Goal: Obtain resource: Download file/media

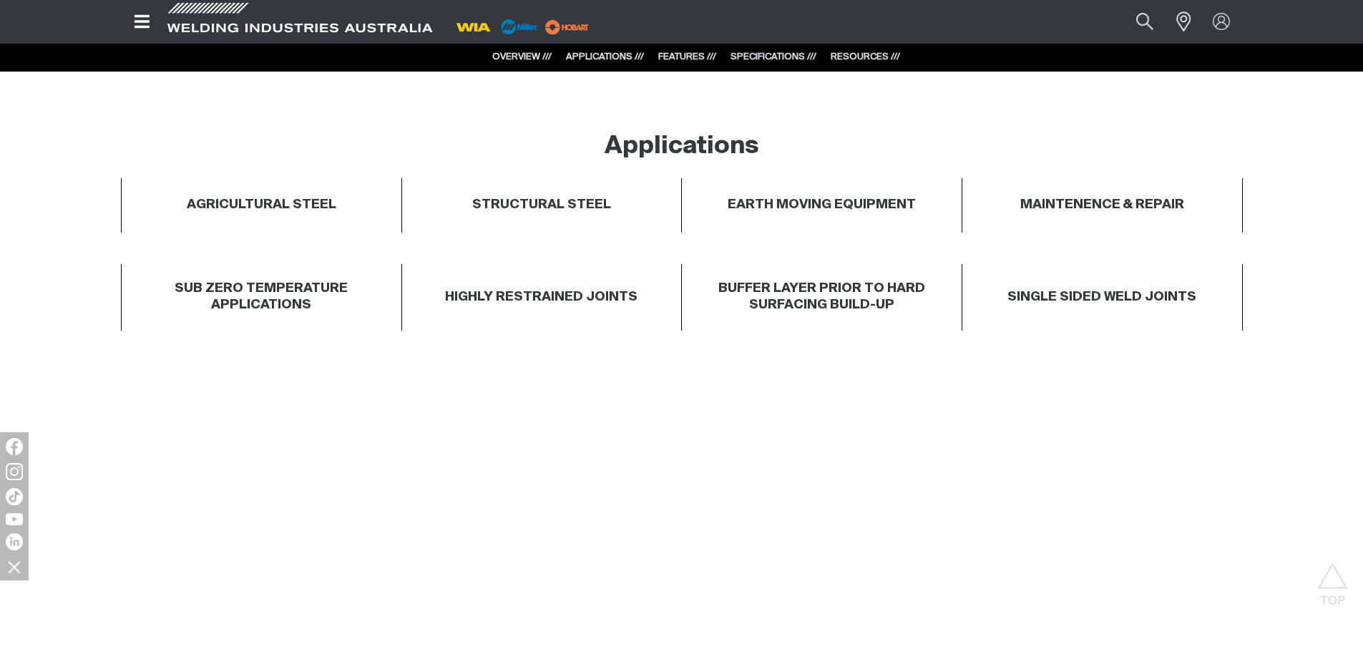
scroll to position [1073, 0]
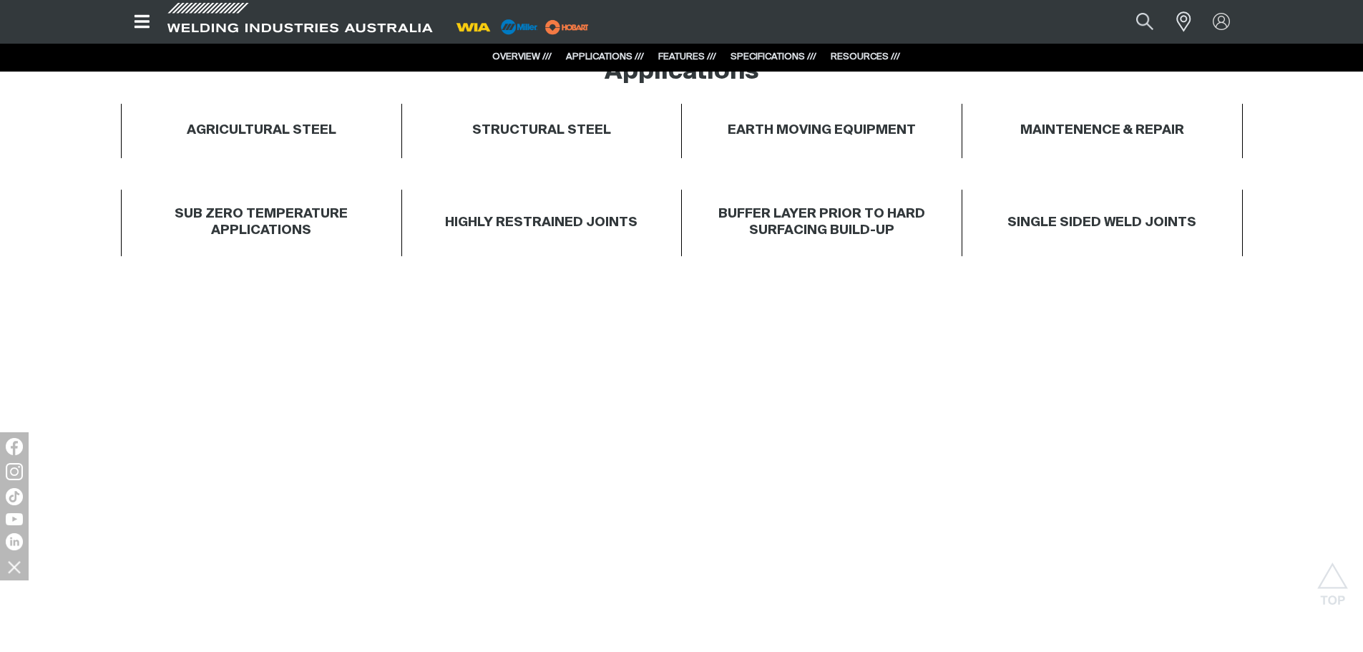
click at [859, 58] on link "RESOURCES ///" at bounding box center [864, 56] width 69 height 9
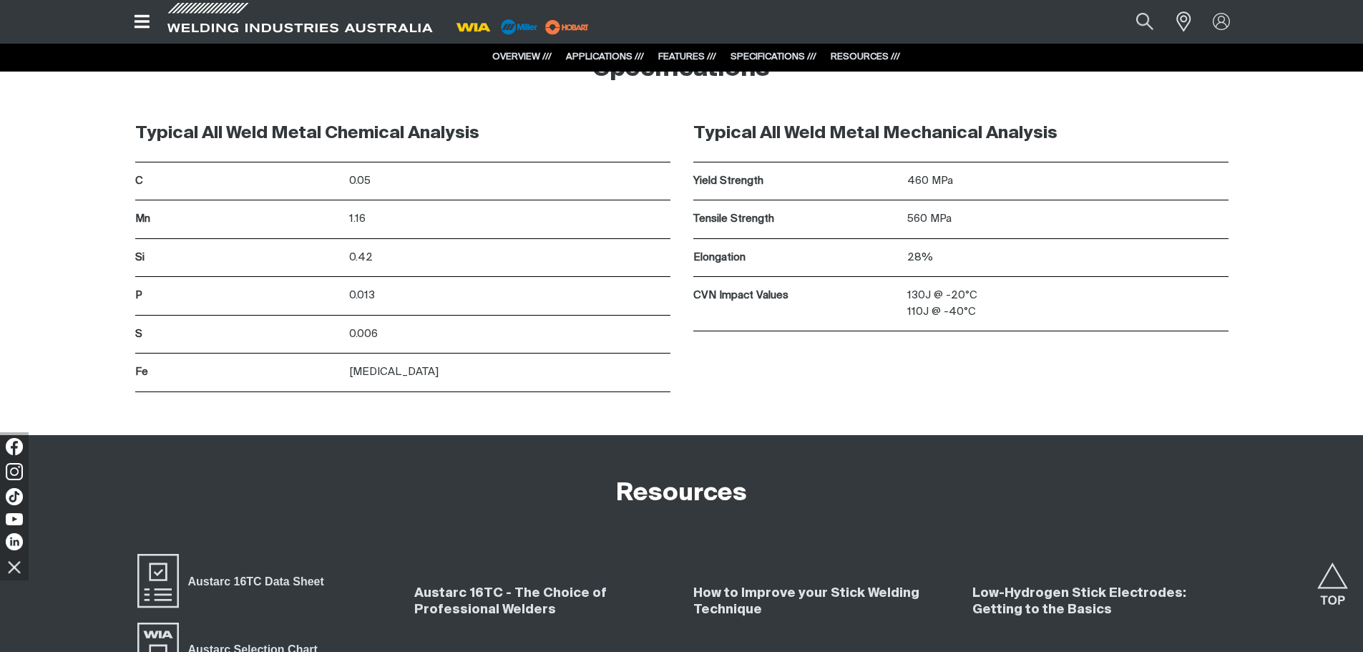
scroll to position [5975, 0]
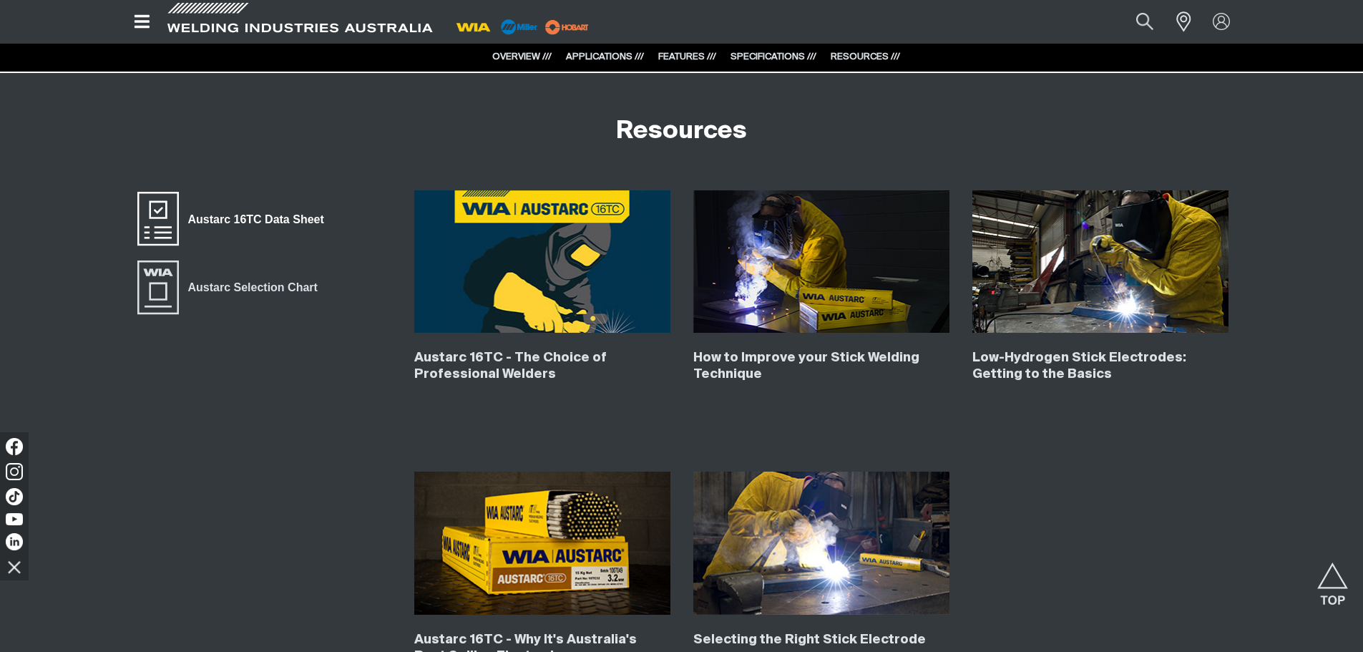
click at [250, 216] on span "Austarc 16TC Data Sheet" at bounding box center [256, 219] width 154 height 19
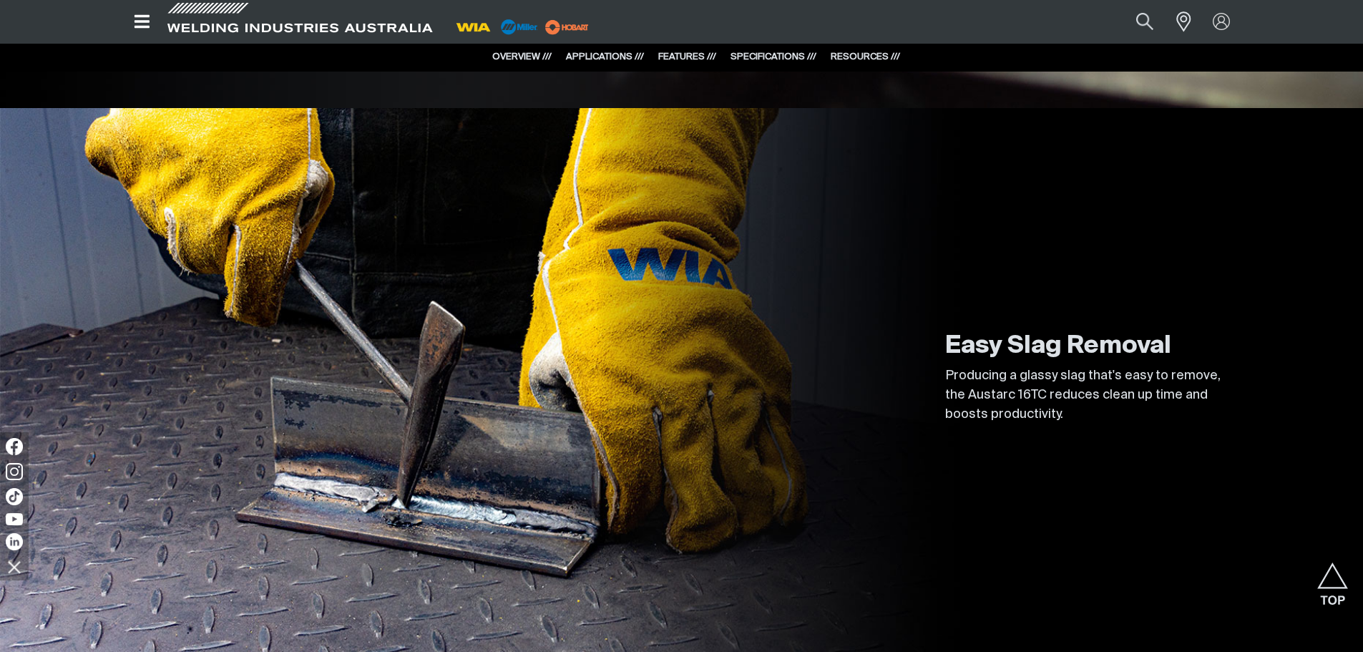
scroll to position [4902, 0]
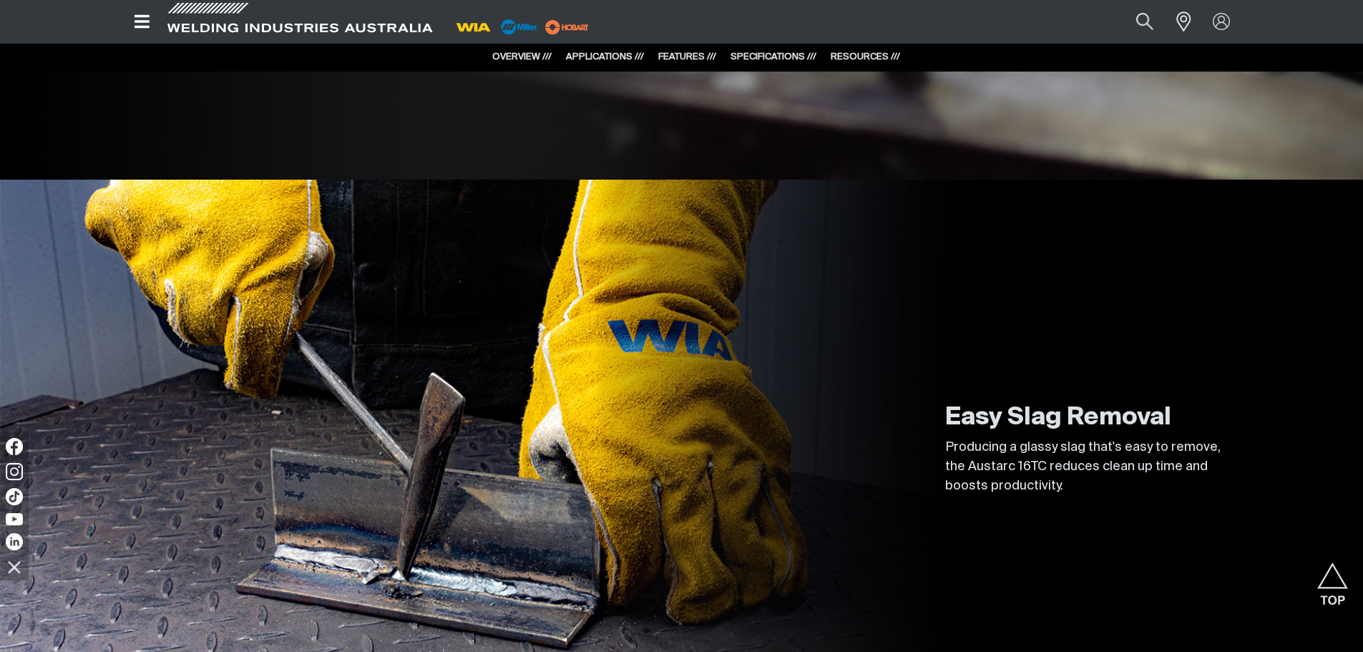
click at [748, 54] on link "SPECIFICATIONS ///" at bounding box center [773, 56] width 86 height 9
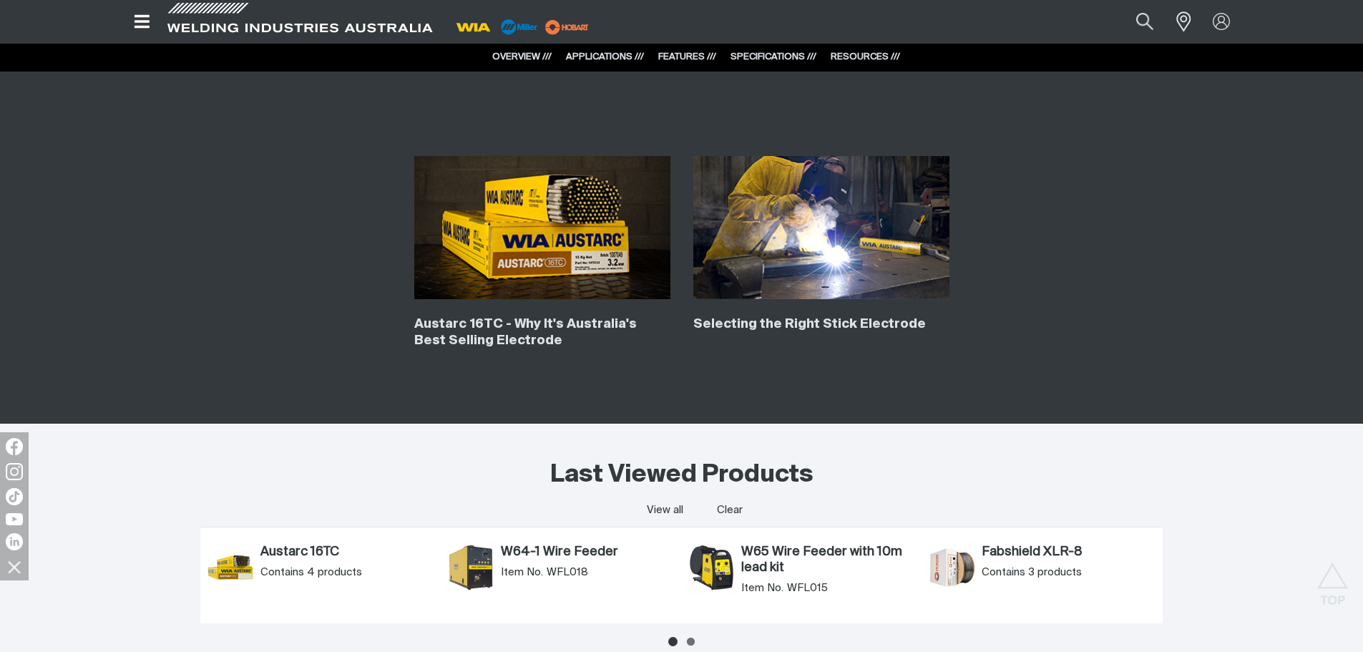
scroll to position [6289, 0]
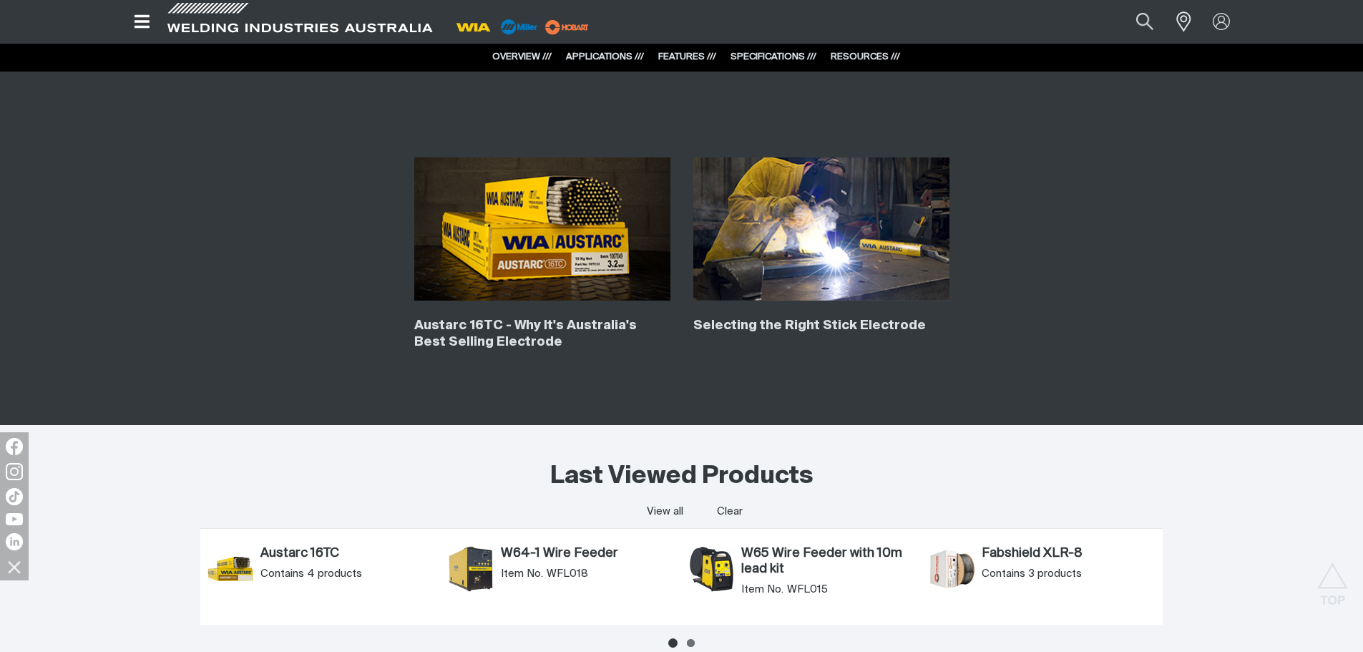
click at [810, 264] on img at bounding box center [821, 228] width 256 height 143
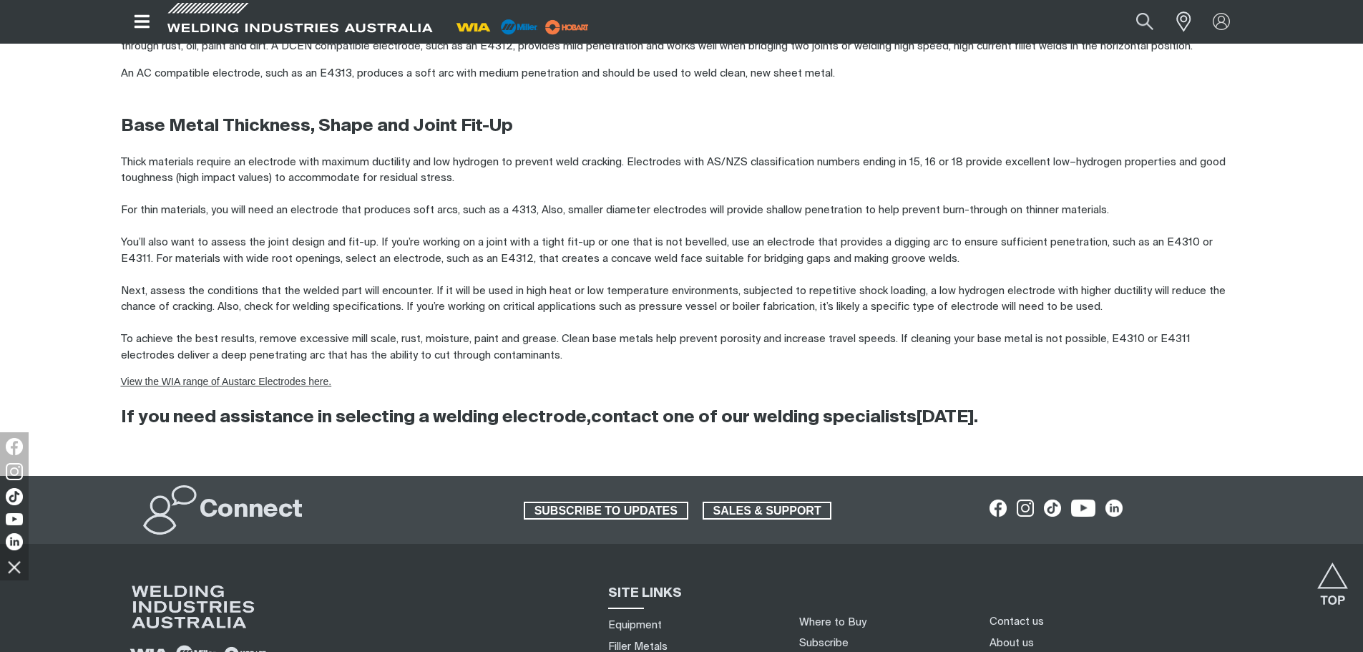
scroll to position [2432, 0]
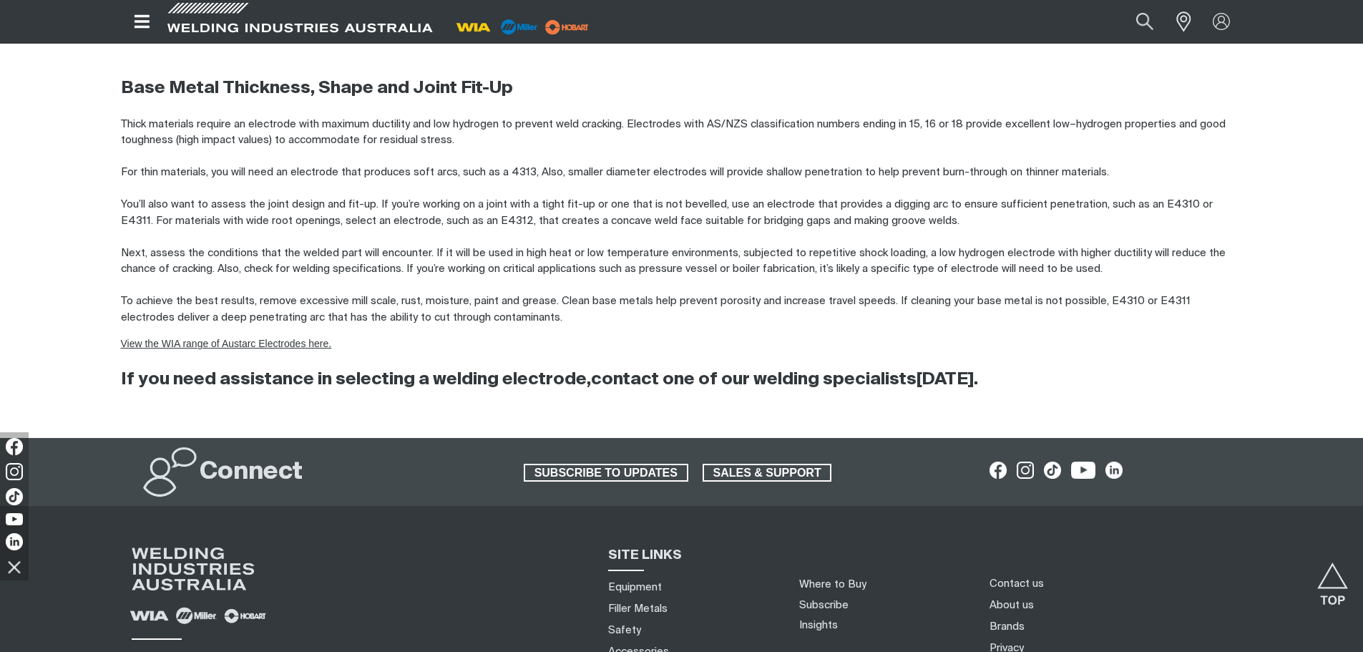
click at [188, 346] on link "View the WIA range of Austarc Electrodes here." at bounding box center [226, 343] width 211 height 11
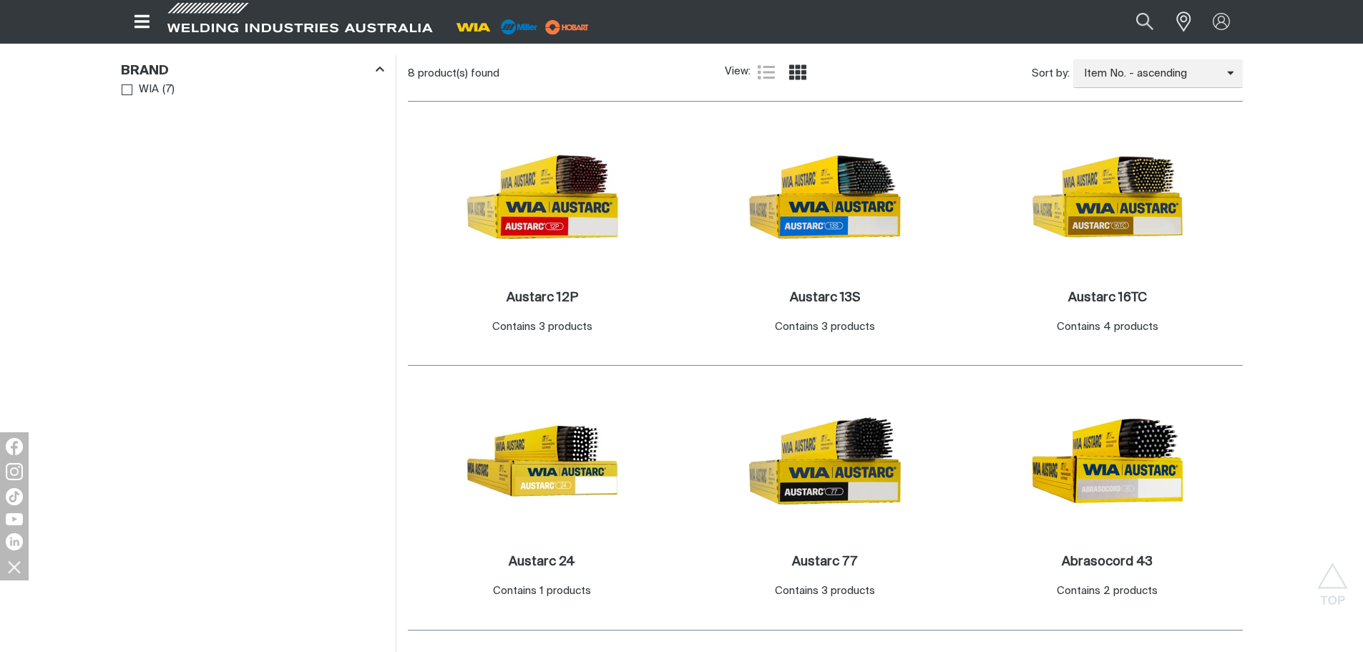
scroll to position [715, 0]
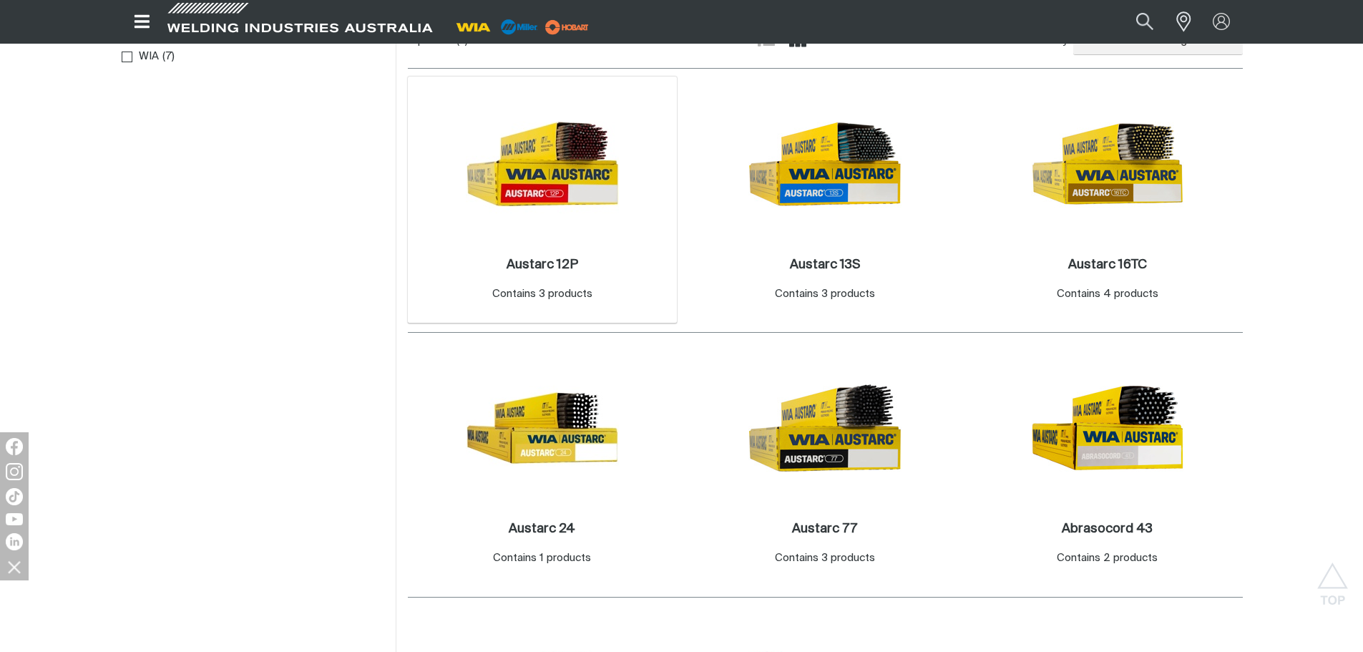
click at [583, 156] on img at bounding box center [542, 163] width 153 height 153
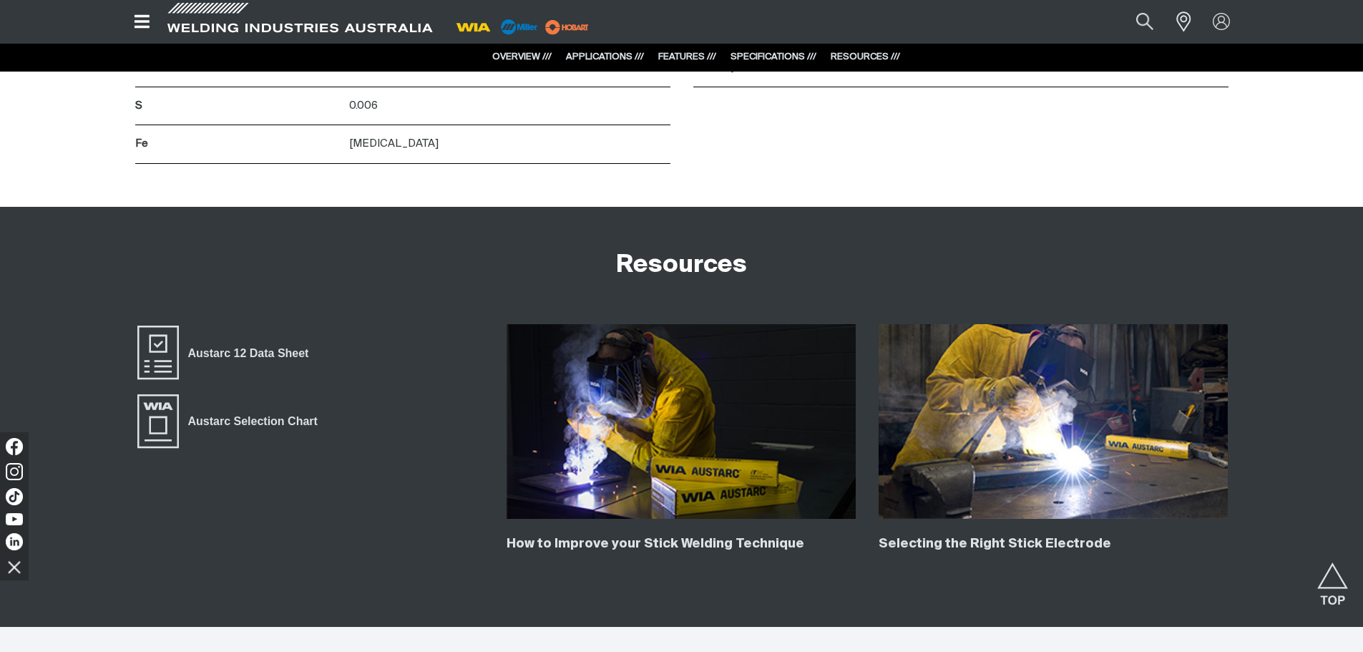
scroll to position [3290, 0]
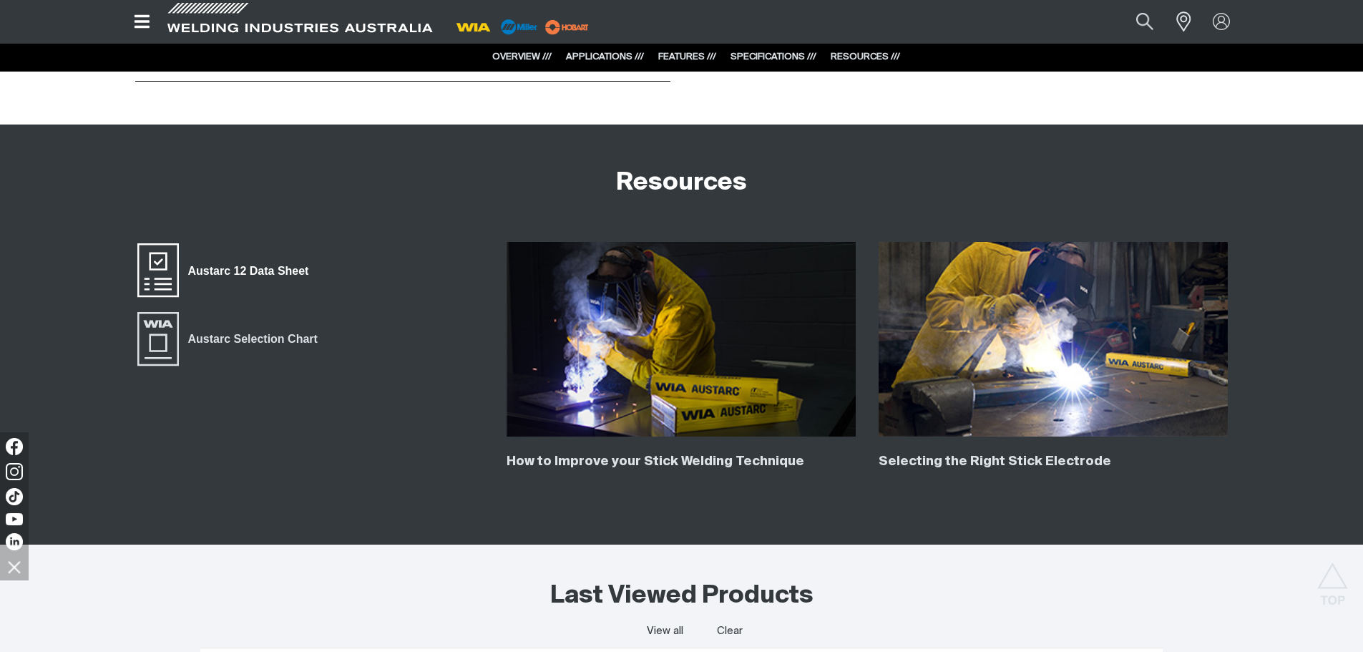
click at [282, 277] on span "Austarc 12 Data Sheet" at bounding box center [248, 270] width 139 height 19
